Goal: Task Accomplishment & Management: Complete application form

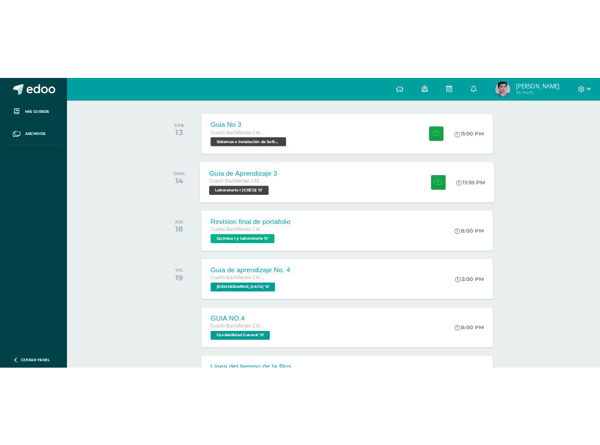
scroll to position [175, 0]
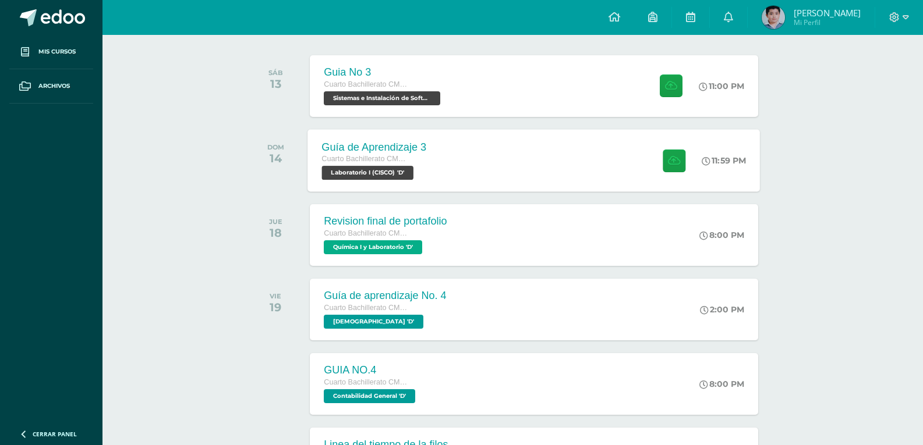
click at [445, 148] on div "Guía de Aprendizaje 3 Cuarto Bachillerato CMP Bachillerato en CCLL con Orientac…" at bounding box center [534, 160] width 452 height 62
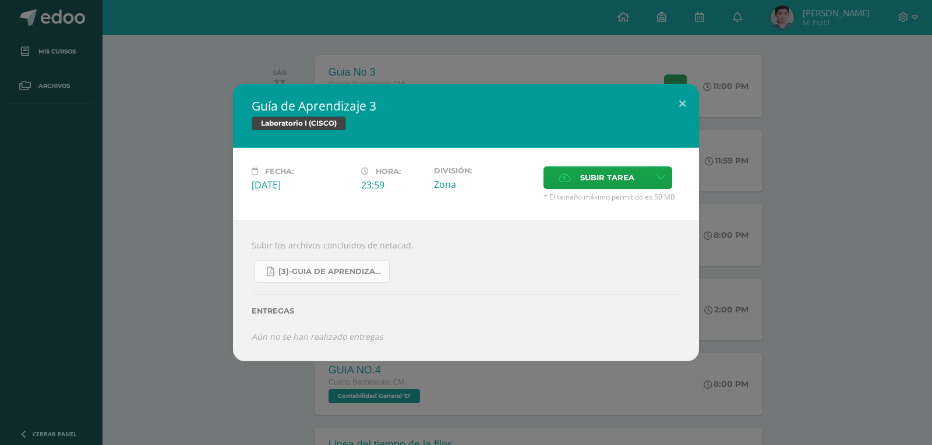
click at [321, 275] on span "[3]-GUIA DE APRENDIZAJE 3 IV [PERSON_NAME] CISCO UNIDAD 4.pdf" at bounding box center [330, 271] width 105 height 9
click at [185, 150] on div "Guía de Aprendizaje 3 Laboratorio I (CISCO) Fecha: [DATE] Hora: 23:59 División:" at bounding box center [466, 222] width 922 height 277
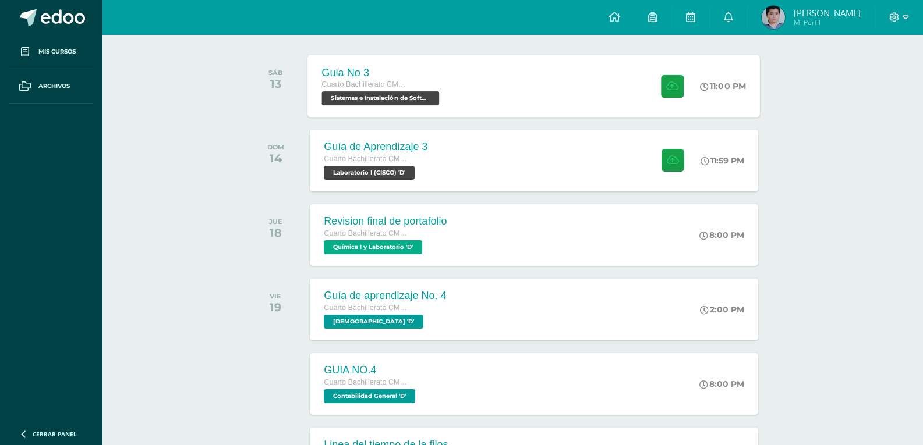
click at [435, 80] on div "Cuarto Bachillerato CMP Bachillerato en CCLL con Orientación en Computación" at bounding box center [382, 85] width 121 height 13
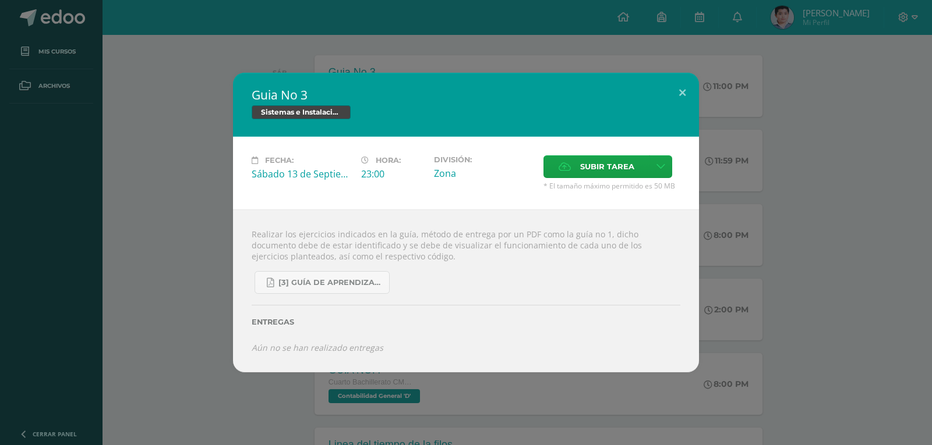
click at [267, 176] on div "Sábado 13 de Septiembre" at bounding box center [302, 174] width 100 height 13
click at [266, 176] on div "Sábado 13 de Septiembre" at bounding box center [302, 174] width 100 height 13
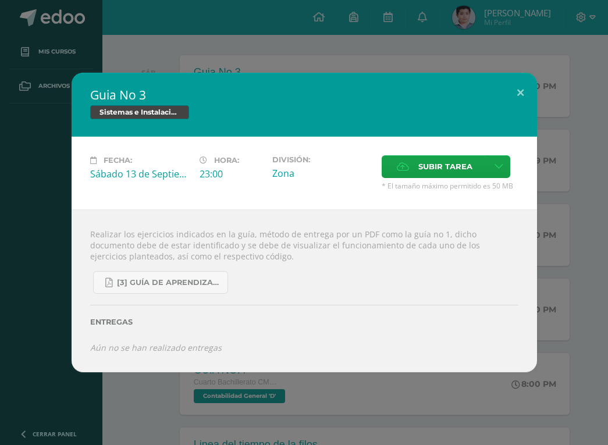
click at [530, 43] on div "Guia No 3 Sistemas e Instalación de Software (Desarrollo de Software) Fecha: [D…" at bounding box center [304, 222] width 608 height 445
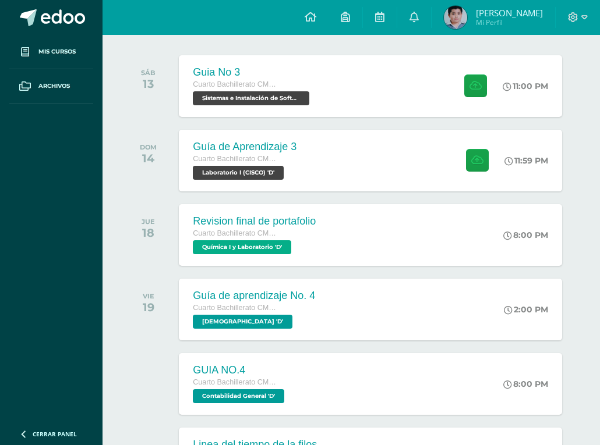
click at [531, 43] on div "SEPTIEMBRE SÁB 13 Guia No 3 Cuarto Bachillerato CMP Bachillerato en CCLL con Or…" at bounding box center [351, 72] width 451 height 94
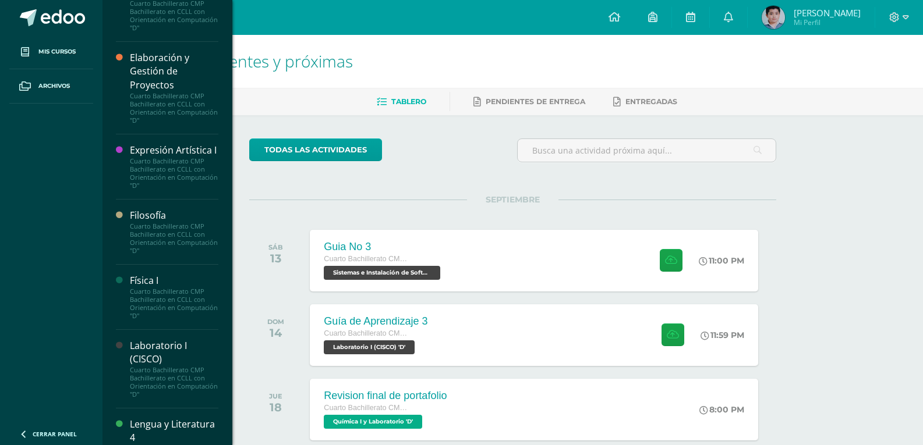
scroll to position [873, 0]
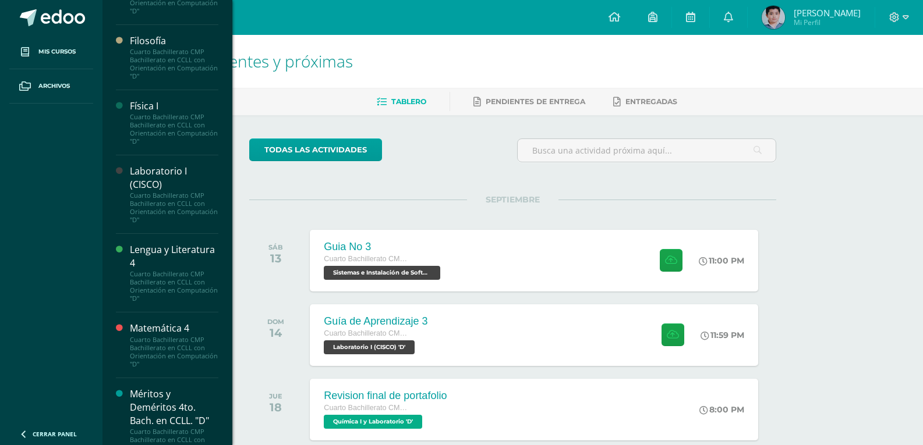
click at [181, 135] on div "Cuarto Bachillerato CMP Bachillerato en CCLL con Orientación en Computación "D"" at bounding box center [174, 129] width 89 height 33
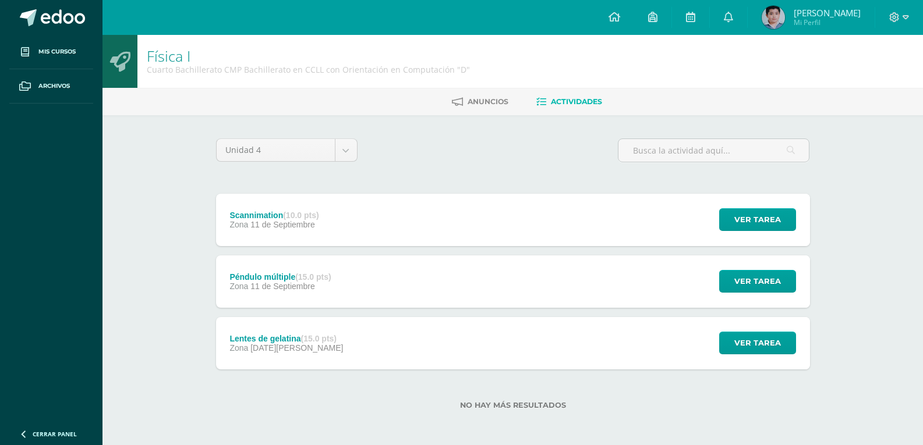
click at [736, 269] on div "Ver tarea" at bounding box center [756, 282] width 108 height 52
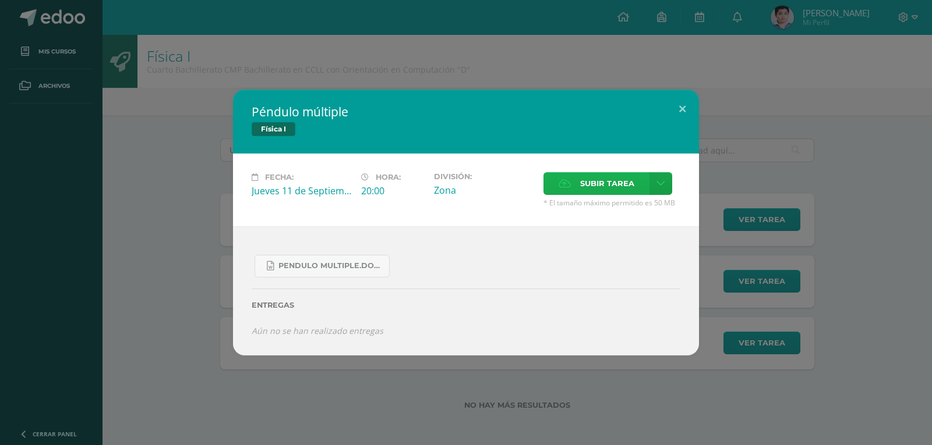
click at [588, 175] on span "Subir tarea" at bounding box center [607, 184] width 54 height 22
click at [0, 0] on input "Subir tarea" at bounding box center [0, 0] width 0 height 0
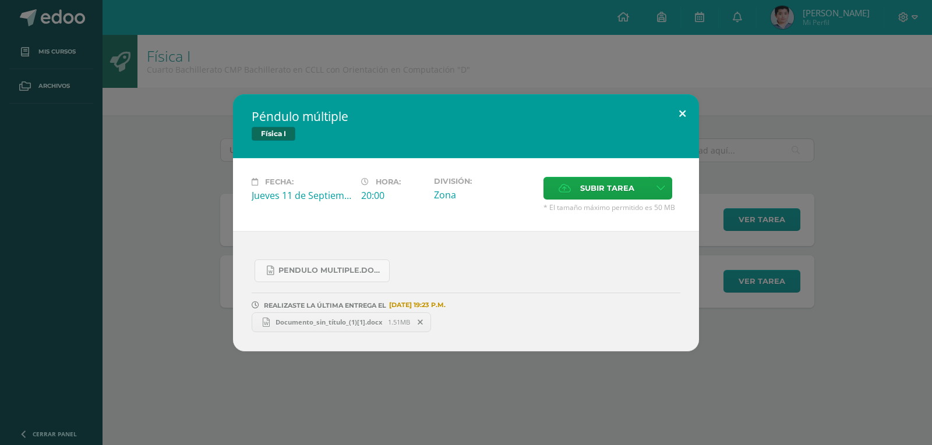
click at [679, 115] on button at bounding box center [682, 114] width 33 height 40
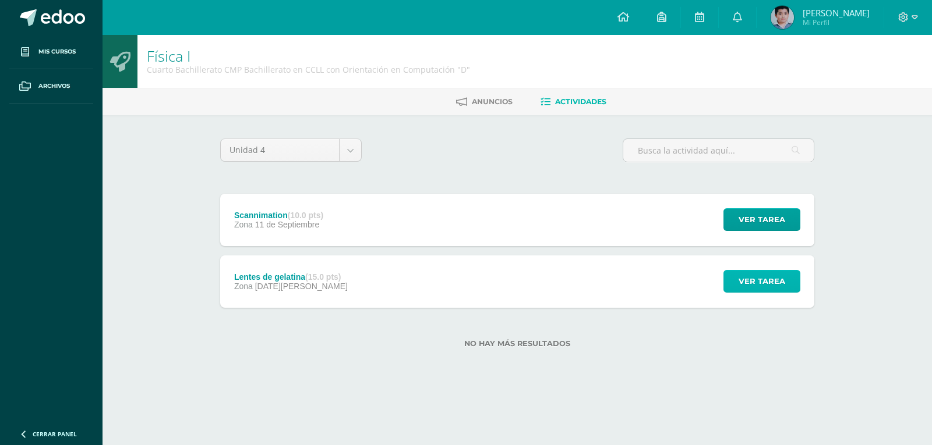
click at [767, 286] on span "Ver tarea" at bounding box center [761, 282] width 47 height 22
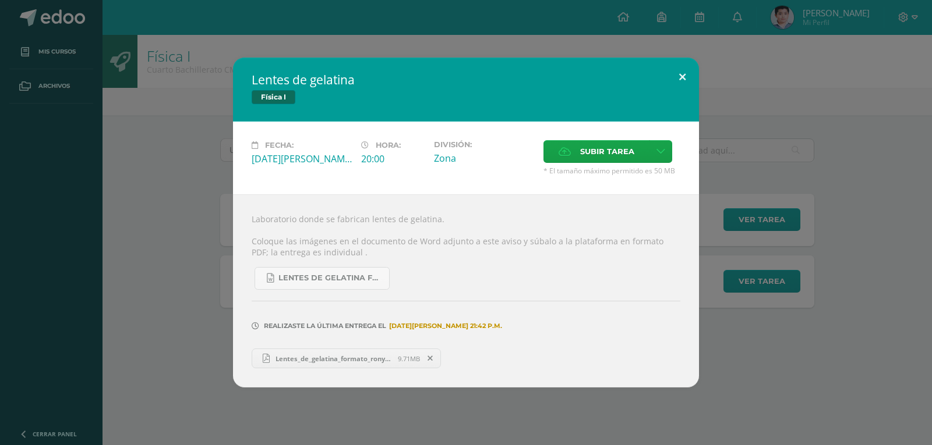
click at [681, 80] on button at bounding box center [682, 78] width 33 height 40
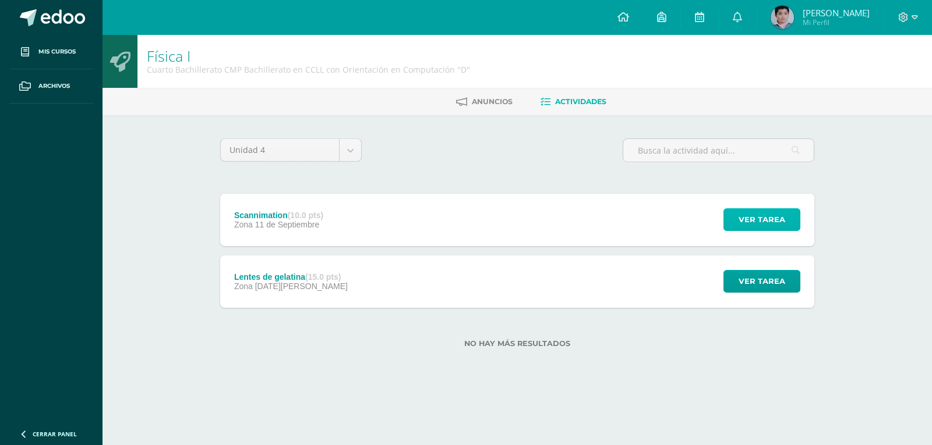
click at [743, 215] on span "Ver tarea" at bounding box center [761, 220] width 47 height 22
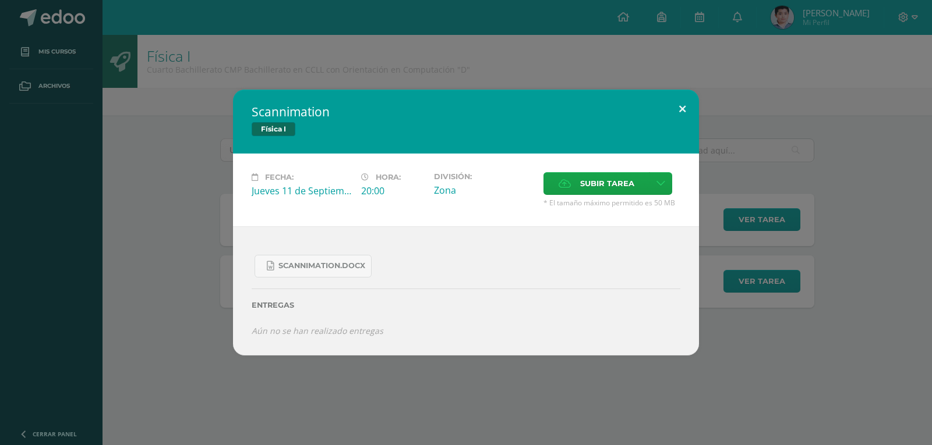
click at [693, 114] on button at bounding box center [682, 110] width 33 height 40
